Goal: Navigation & Orientation: Find specific page/section

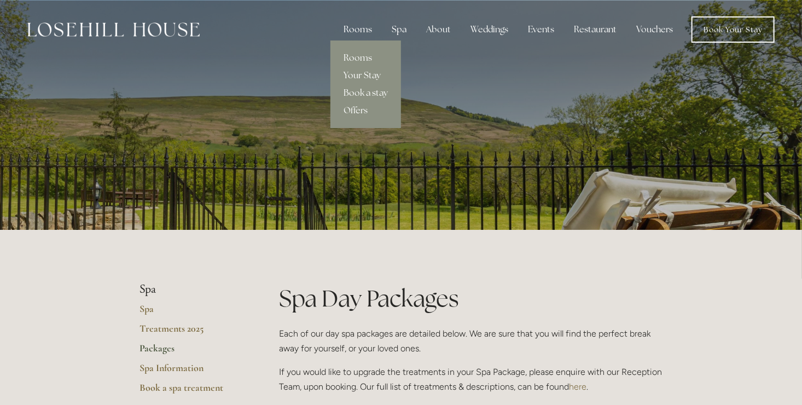
click at [358, 25] on div "Rooms" at bounding box center [358, 30] width 46 height 22
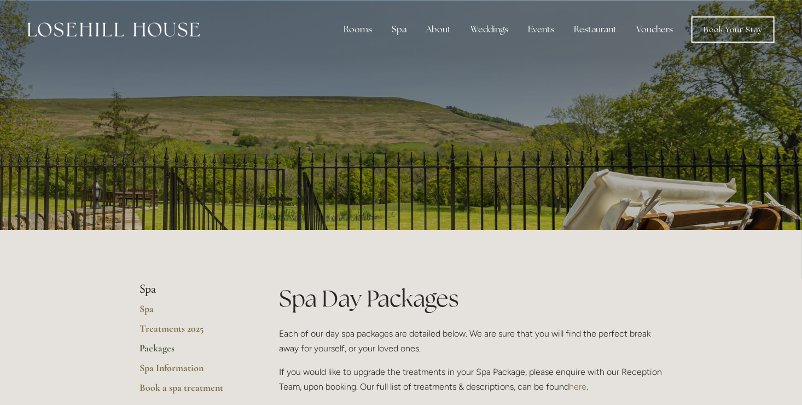
click at [164, 343] on link "Packages" at bounding box center [192, 352] width 105 height 20
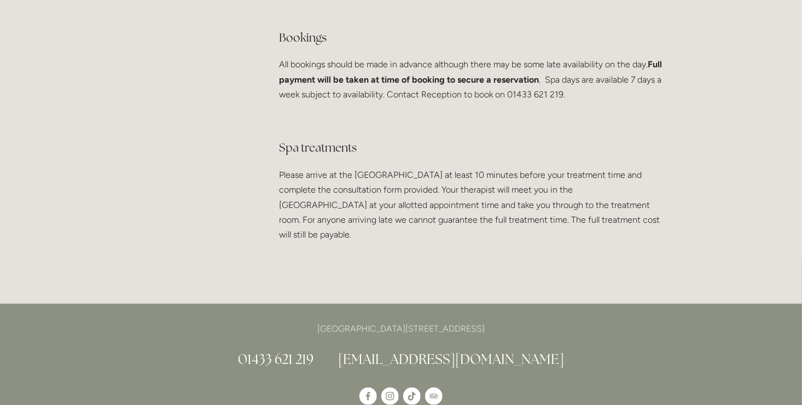
scroll to position [2181, 0]
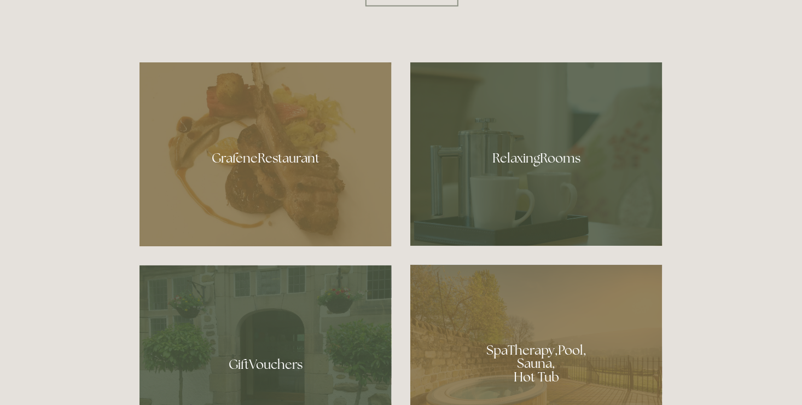
scroll to position [562, 0]
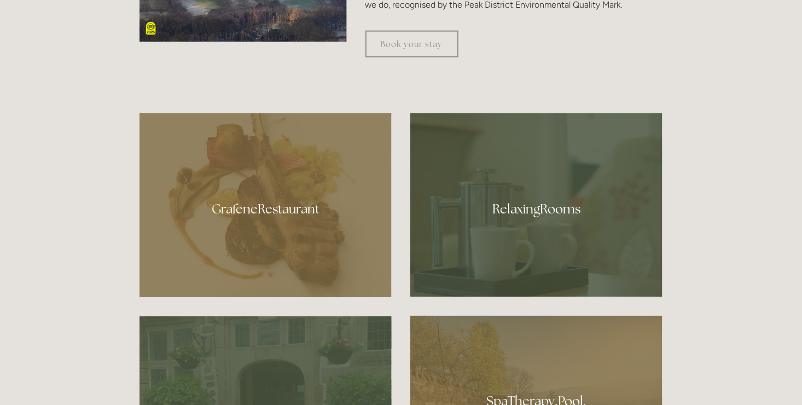
click at [350, 241] on div at bounding box center [266, 205] width 252 height 184
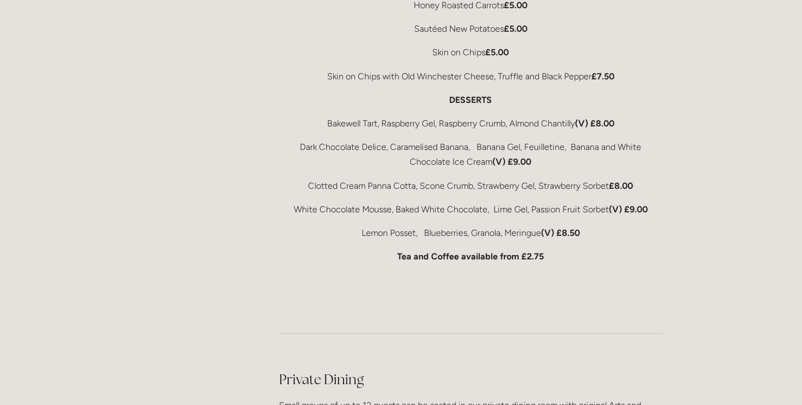
scroll to position [2349, 0]
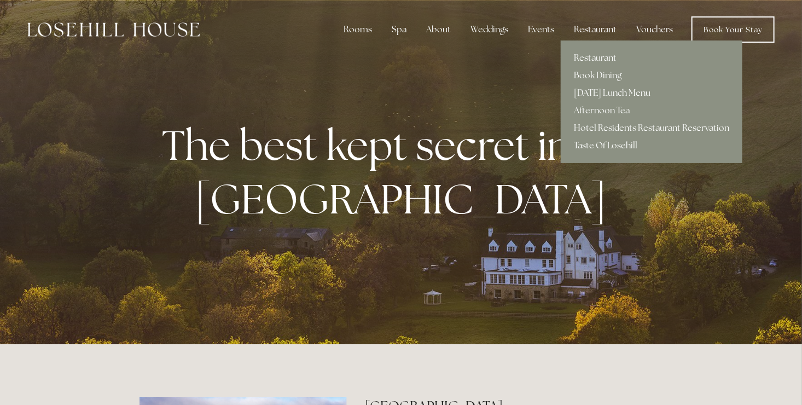
click at [587, 32] on div "Restaurant" at bounding box center [595, 30] width 60 height 22
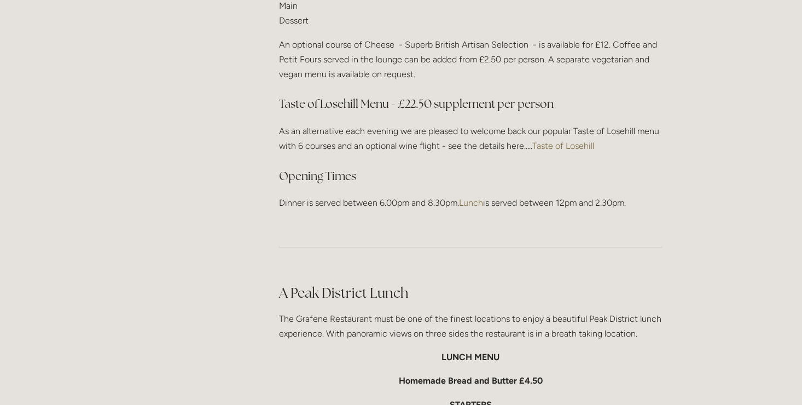
scroll to position [1576, 0]
